Goal: Transaction & Acquisition: Book appointment/travel/reservation

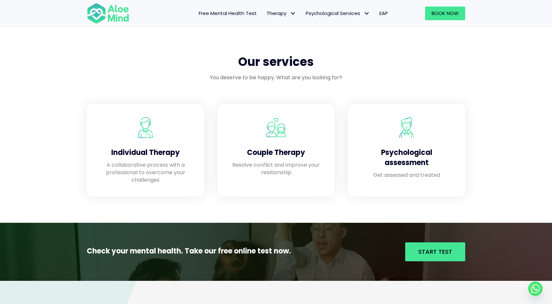
scroll to position [442, 0]
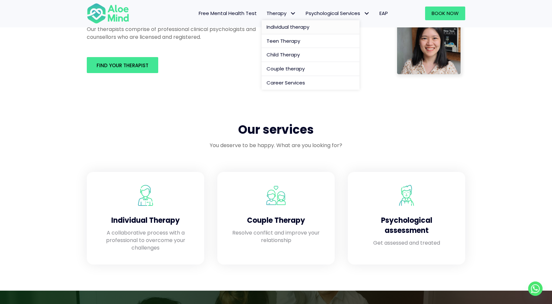
click at [287, 27] on span "Individual therapy" at bounding box center [288, 27] width 43 height 7
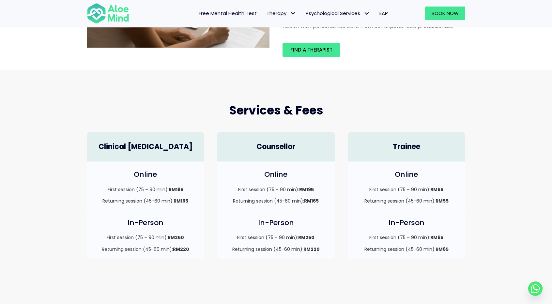
scroll to position [105, 0]
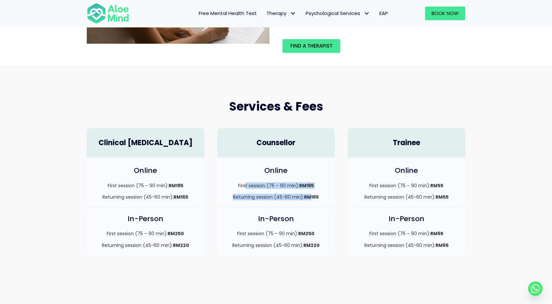
drag, startPoint x: 245, startPoint y: 186, endPoint x: 312, endPoint y: 194, distance: 67.3
click at [312, 194] on div "First session (75 – 90 min): RM195 Returning session (45-60 min): RM165" at bounding box center [276, 191] width 104 height 18
click at [312, 194] on strong "RM165" at bounding box center [311, 197] width 15 height 7
click at [410, 90] on div "Services & Fees Clinical Psychologist Online First session (75 – 90 min): RM195…" at bounding box center [276, 177] width 552 height 222
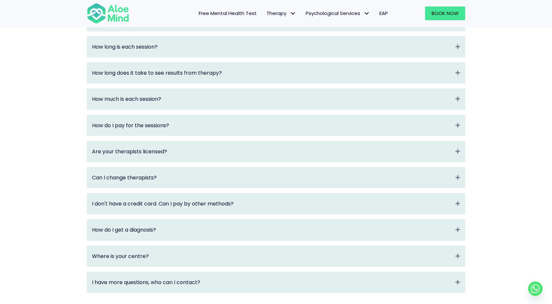
scroll to position [788, 0]
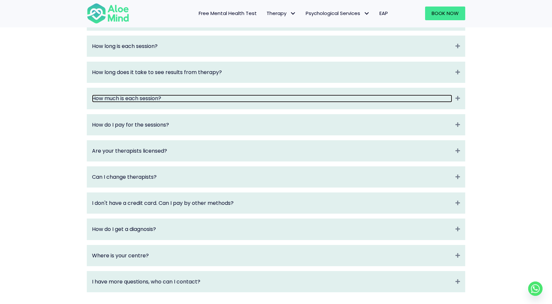
click at [308, 102] on link "How much is each session?" at bounding box center [272, 99] width 360 height 8
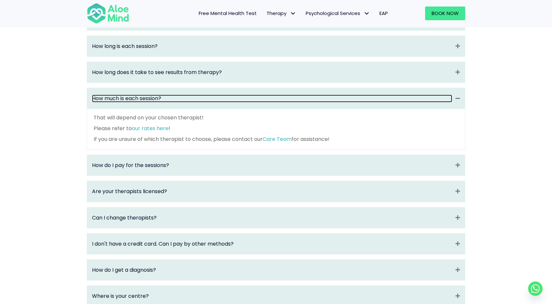
click at [308, 102] on link "How much is each session?" at bounding box center [272, 99] width 360 height 8
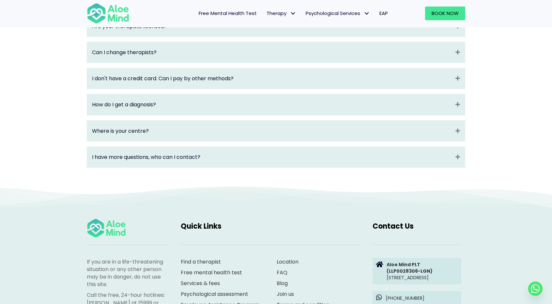
scroll to position [911, 0]
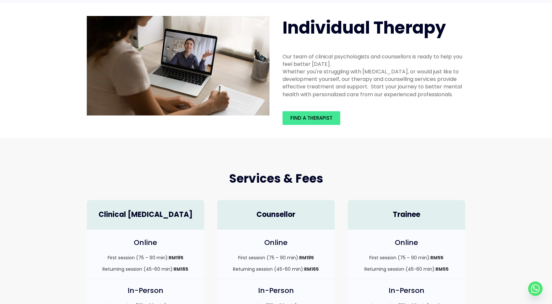
scroll to position [0, 0]
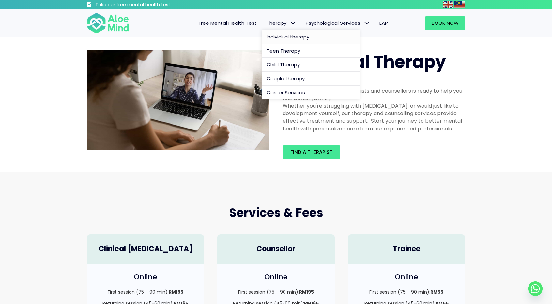
click at [282, 35] on span "Individual therapy" at bounding box center [288, 36] width 43 height 7
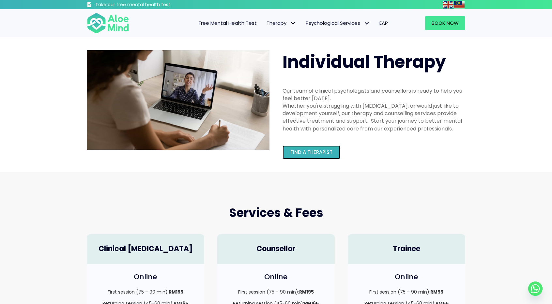
click at [307, 154] on span "Find a therapist" at bounding box center [312, 152] width 42 height 7
